Goal: Task Accomplishment & Management: Use online tool/utility

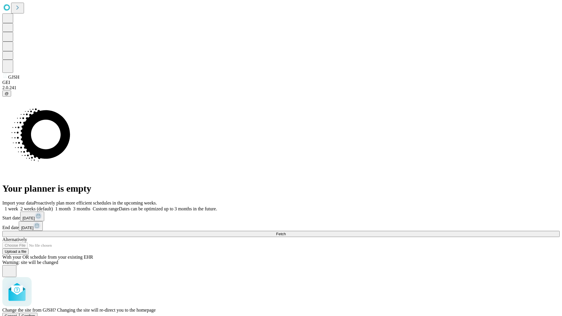
click at [35, 314] on span "Confirm" at bounding box center [29, 316] width 14 height 4
click at [71, 207] on label "1 month" at bounding box center [62, 209] width 18 height 5
click at [286, 232] on span "Fetch" at bounding box center [281, 234] width 10 height 4
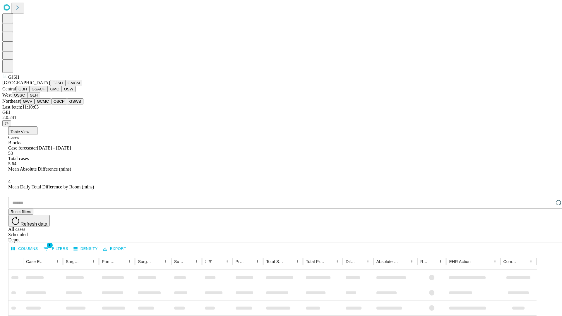
click at [65, 86] on button "GMCM" at bounding box center [73, 83] width 17 height 6
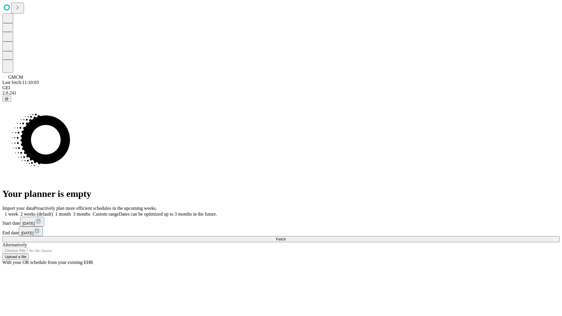
click at [71, 212] on label "1 month" at bounding box center [62, 214] width 18 height 5
click at [286, 237] on span "Fetch" at bounding box center [281, 239] width 10 height 4
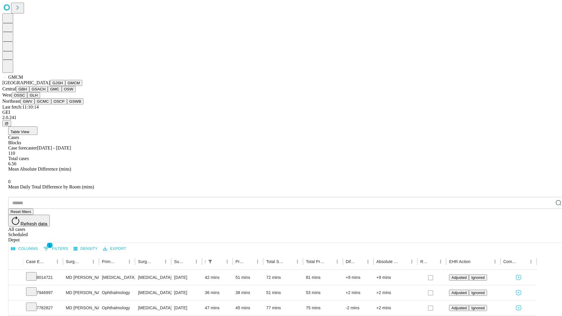
click at [29, 92] on button "GBH" at bounding box center [22, 89] width 13 height 6
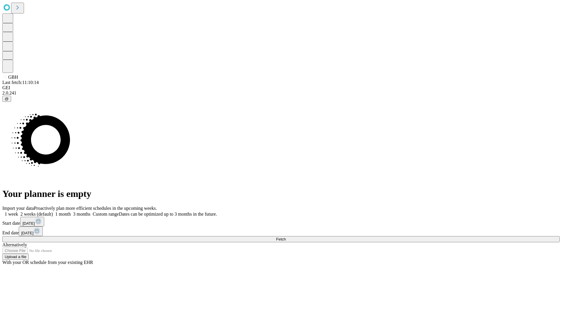
click at [71, 212] on label "1 month" at bounding box center [62, 214] width 18 height 5
click at [286, 237] on span "Fetch" at bounding box center [281, 239] width 10 height 4
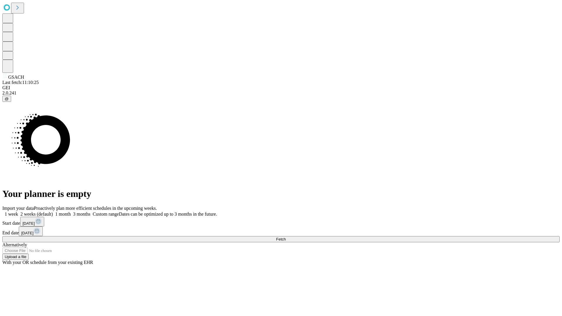
click at [71, 212] on label "1 month" at bounding box center [62, 214] width 18 height 5
click at [286, 237] on span "Fetch" at bounding box center [281, 239] width 10 height 4
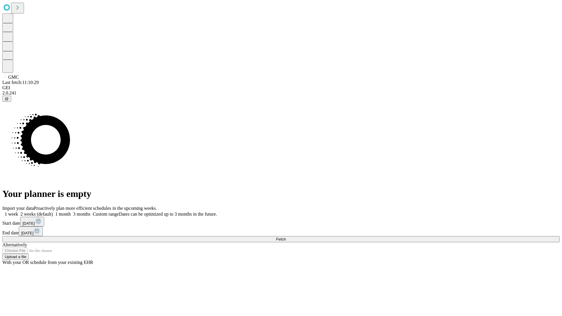
click at [286, 237] on span "Fetch" at bounding box center [281, 239] width 10 height 4
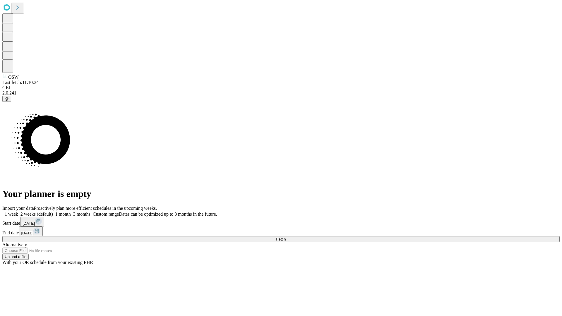
click at [71, 212] on label "1 month" at bounding box center [62, 214] width 18 height 5
click at [286, 237] on span "Fetch" at bounding box center [281, 239] width 10 height 4
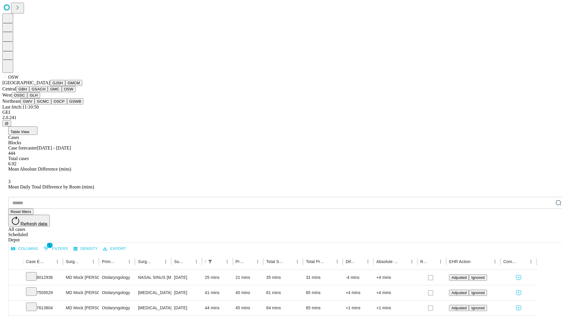
click at [28, 98] on button "OSSC" at bounding box center [20, 95] width 16 height 6
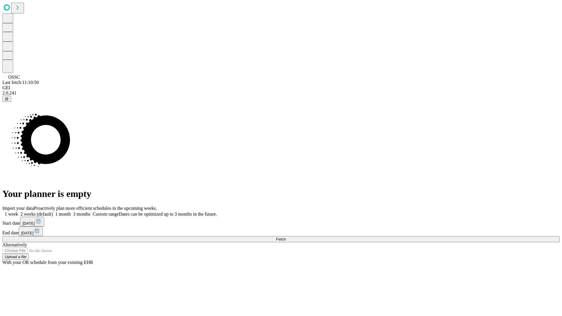
click at [71, 212] on label "1 month" at bounding box center [62, 214] width 18 height 5
click at [286, 237] on span "Fetch" at bounding box center [281, 239] width 10 height 4
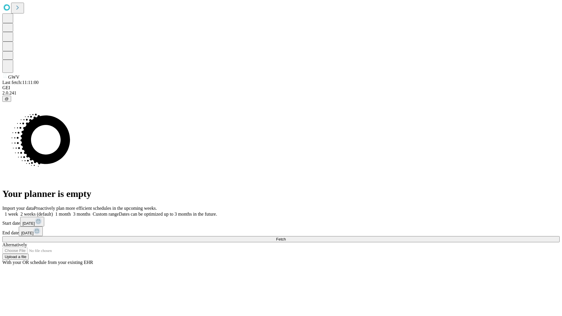
click at [71, 212] on label "1 month" at bounding box center [62, 214] width 18 height 5
click at [286, 237] on span "Fetch" at bounding box center [281, 239] width 10 height 4
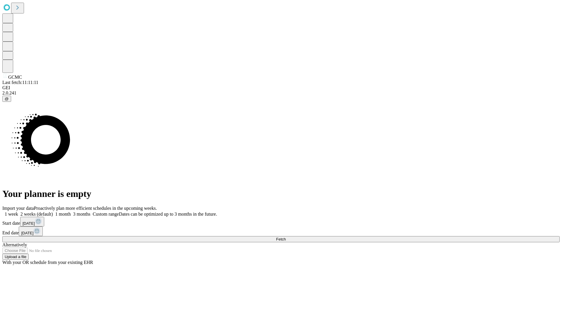
click at [71, 212] on label "1 month" at bounding box center [62, 214] width 18 height 5
click at [286, 237] on span "Fetch" at bounding box center [281, 239] width 10 height 4
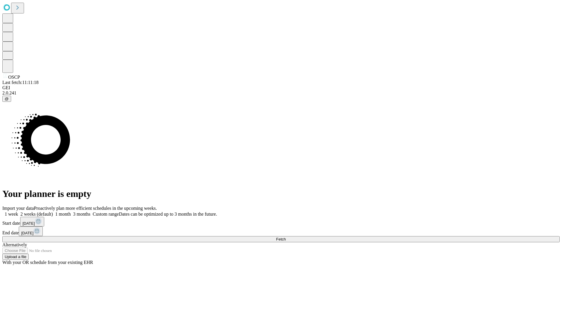
click at [286, 237] on span "Fetch" at bounding box center [281, 239] width 10 height 4
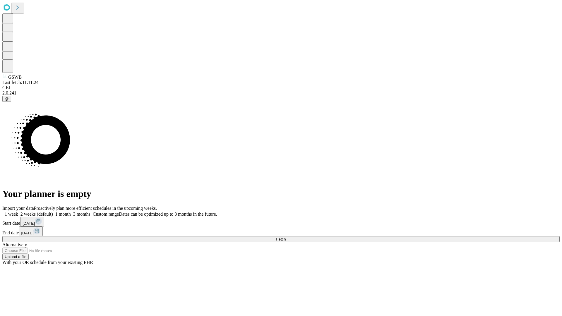
click at [286, 237] on span "Fetch" at bounding box center [281, 239] width 10 height 4
